Goal: Register for event/course

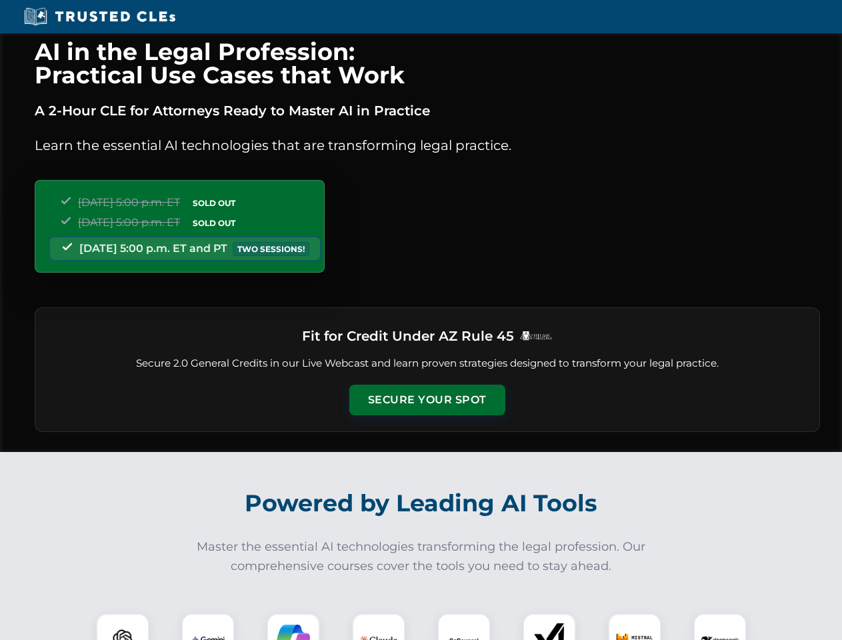
click at [427, 400] on button "Secure Your Spot" at bounding box center [427, 400] width 156 height 31
click at [123, 627] on img at bounding box center [122, 640] width 39 height 39
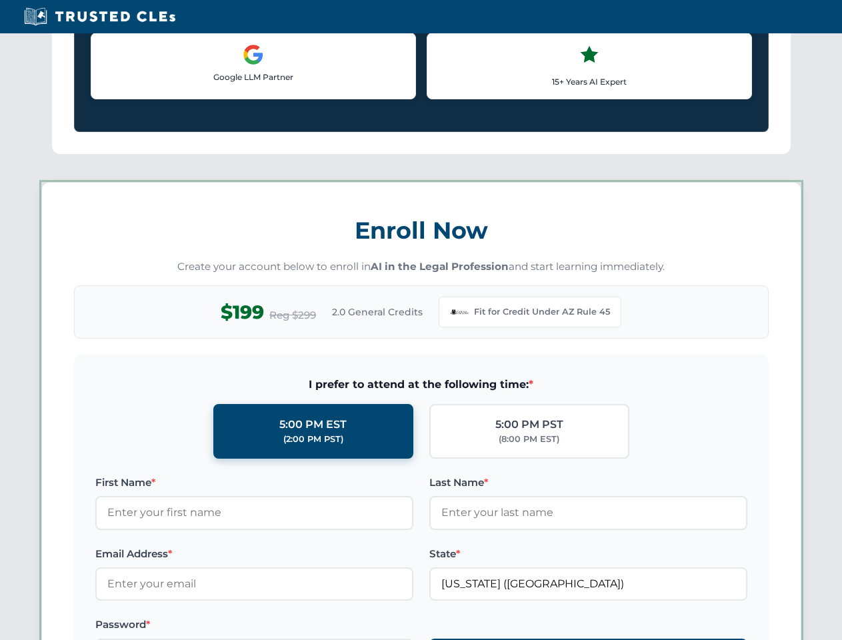
click at [293, 627] on label "Password *" at bounding box center [254, 625] width 318 height 16
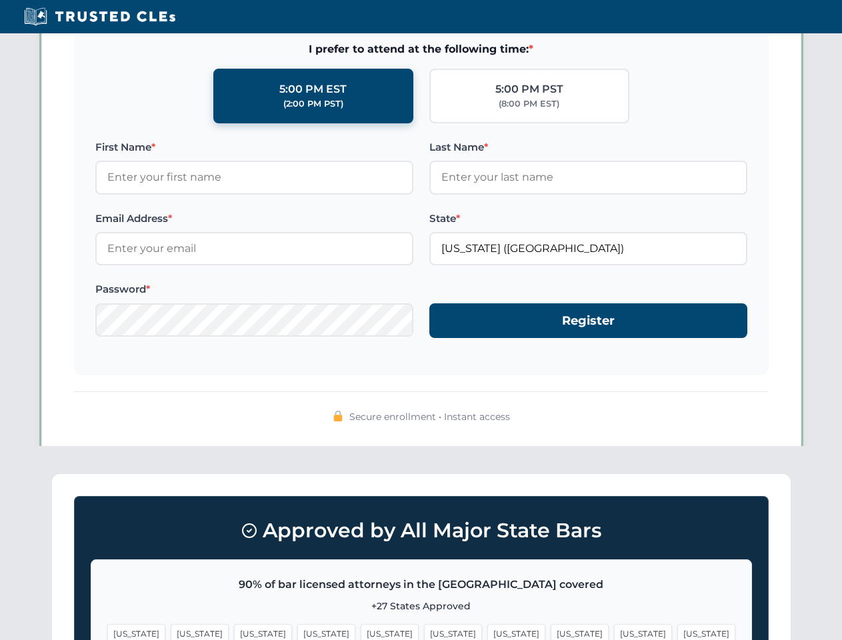
click at [614, 627] on span "[US_STATE]" at bounding box center [643, 633] width 58 height 19
